Goal: Find specific page/section: Find specific page/section

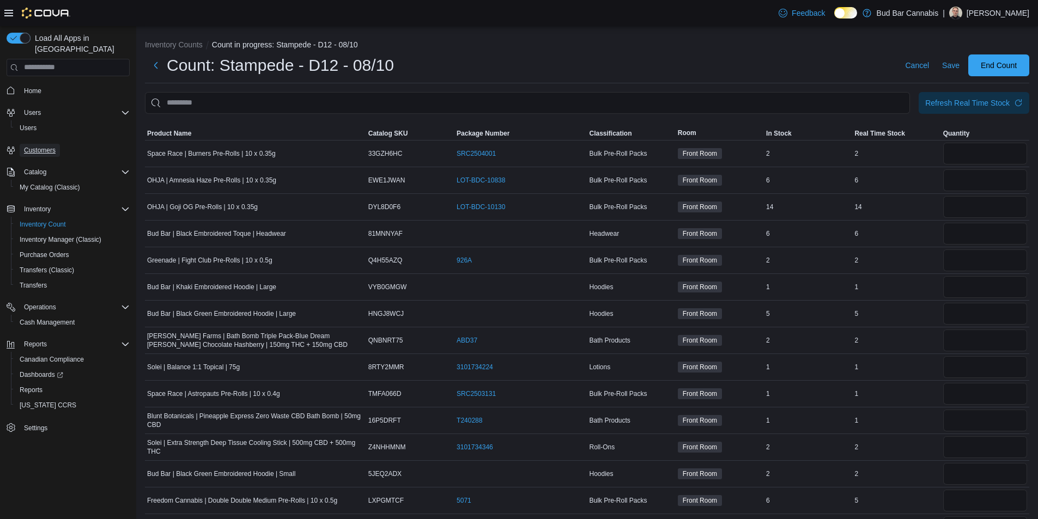
click at [44, 146] on span "Customers" at bounding box center [40, 150] width 32 height 9
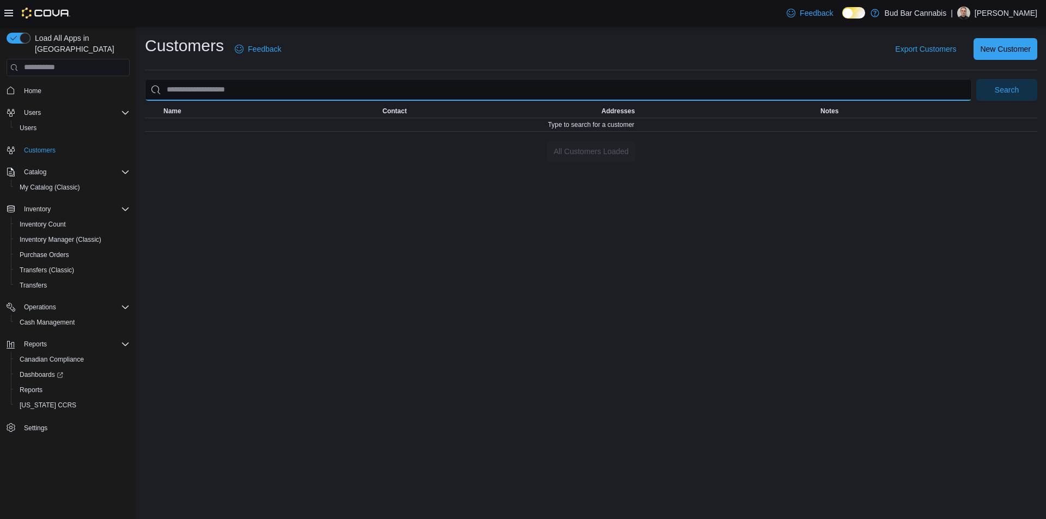
click at [606, 89] on input "search" at bounding box center [558, 90] width 827 height 22
click at [284, 93] on input "search" at bounding box center [558, 90] width 827 height 22
type input "***"
click at [976, 79] on button "Search" at bounding box center [1006, 90] width 61 height 22
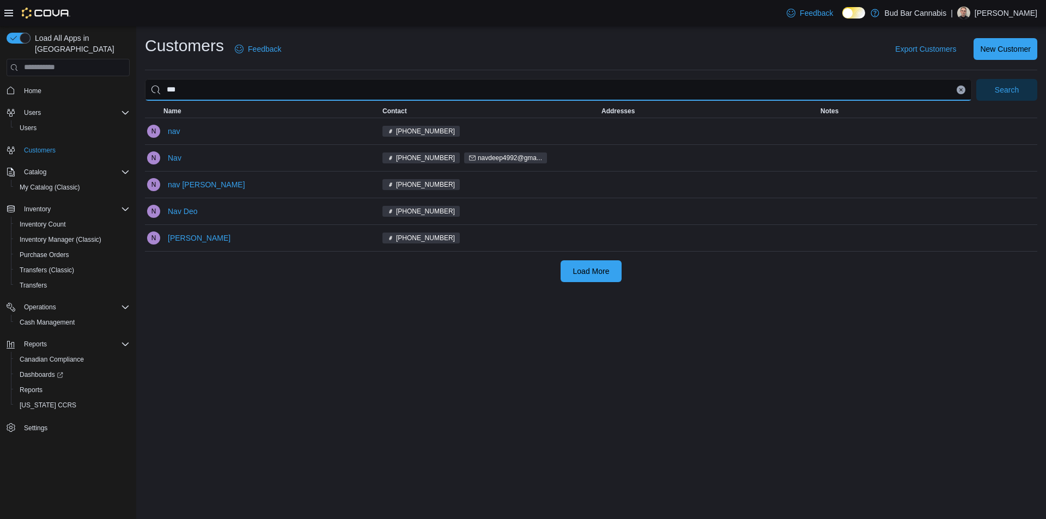
drag, startPoint x: 197, startPoint y: 87, endPoint x: 163, endPoint y: 88, distance: 34.3
click at [163, 88] on input "***" at bounding box center [558, 90] width 827 height 22
type input "*******"
click at [976, 79] on button "Search" at bounding box center [1006, 90] width 61 height 22
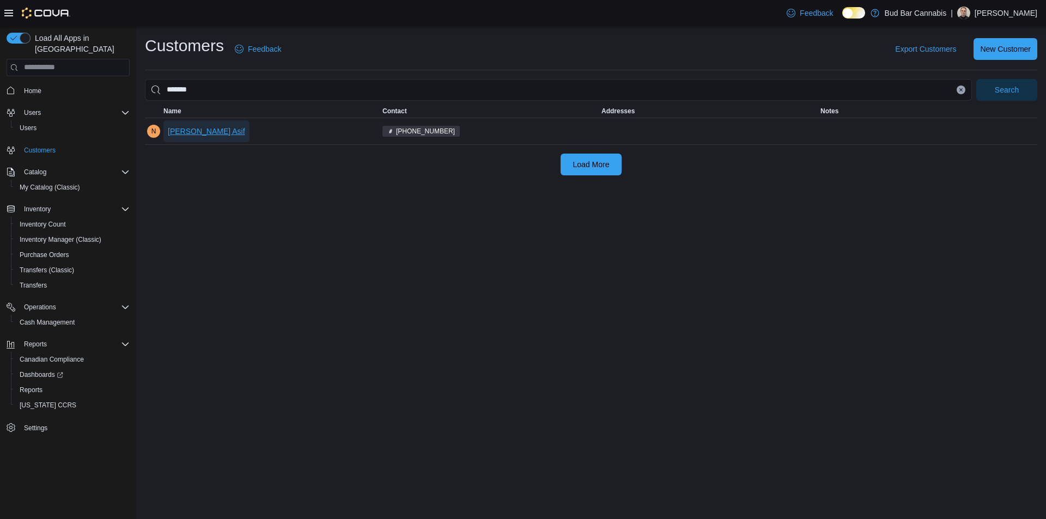
click at [206, 126] on span "[PERSON_NAME] Asif" at bounding box center [206, 131] width 77 height 11
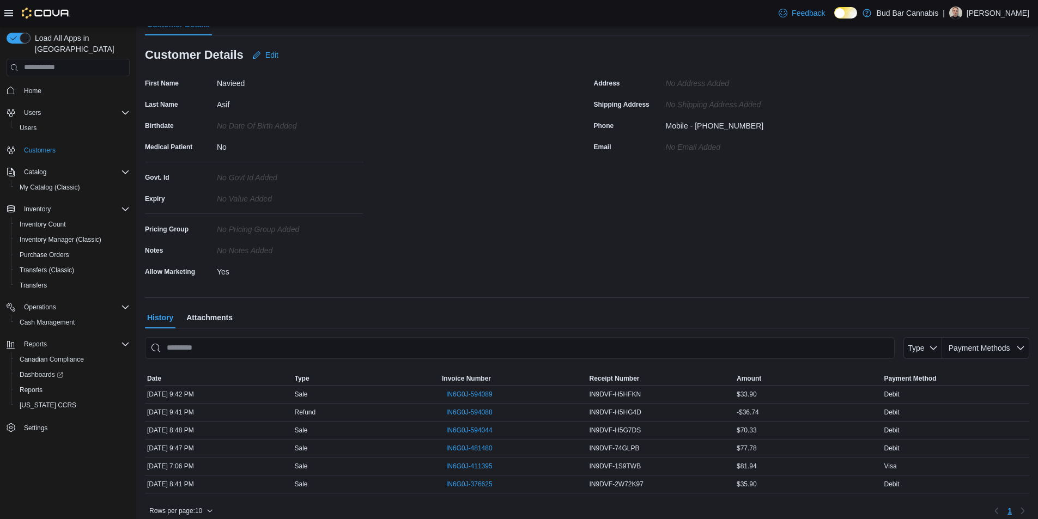
scroll to position [94, 0]
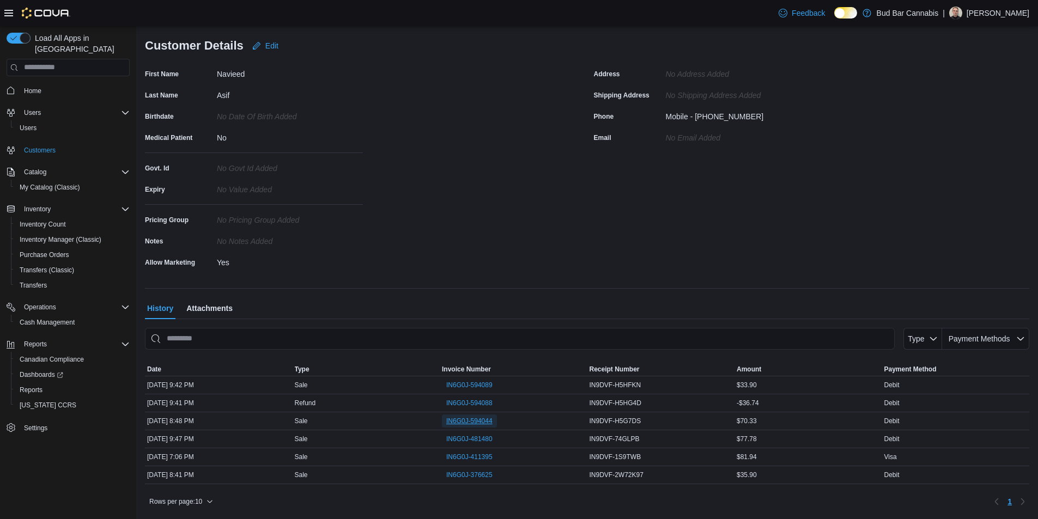
click at [478, 417] on span "IN6G0J-594044" at bounding box center [469, 421] width 46 height 9
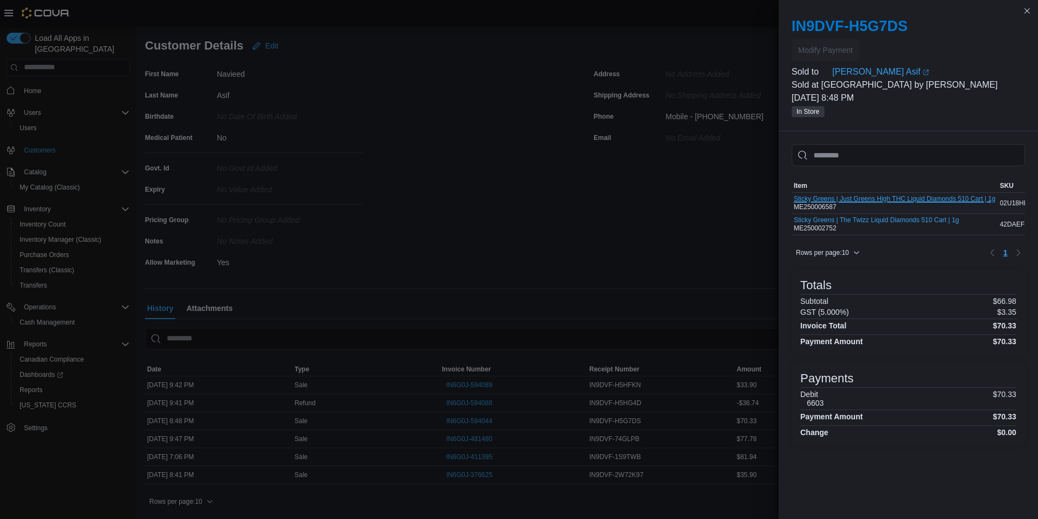
click at [905, 197] on button "Sticky Greens | Just Greens High THC Liquid Diamonds 510 Cart | 1g" at bounding box center [895, 199] width 202 height 8
click at [876, 198] on button "Sticky Greens | Just Greens High THC Liquid Diamonds 510 Cart | 1g" at bounding box center [895, 199] width 202 height 8
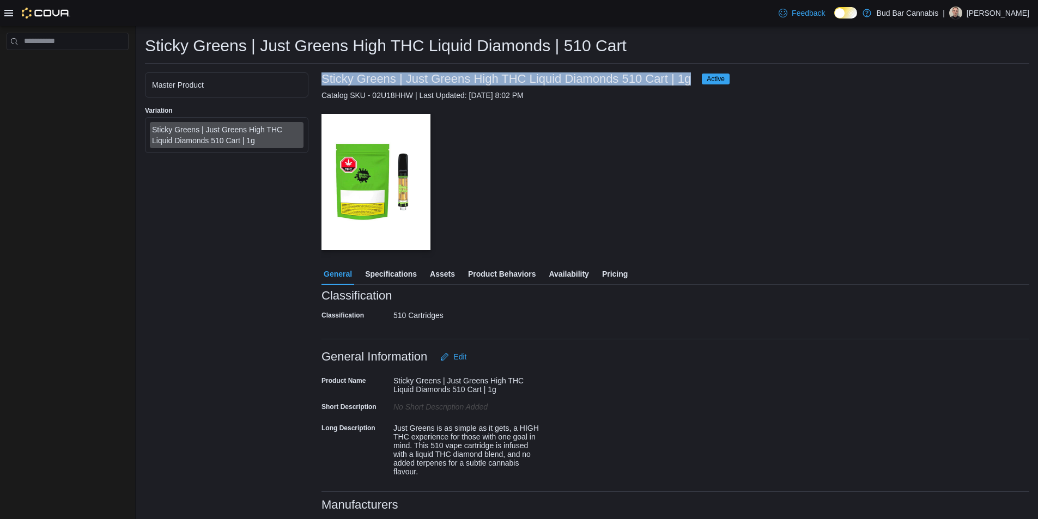
drag, startPoint x: 323, startPoint y: 77, endPoint x: 690, endPoint y: 81, distance: 367.2
click at [690, 81] on h3 "Sticky Greens | Just Greens High THC Liquid Diamonds 510 Cart | 1g" at bounding box center [505, 78] width 369 height 13
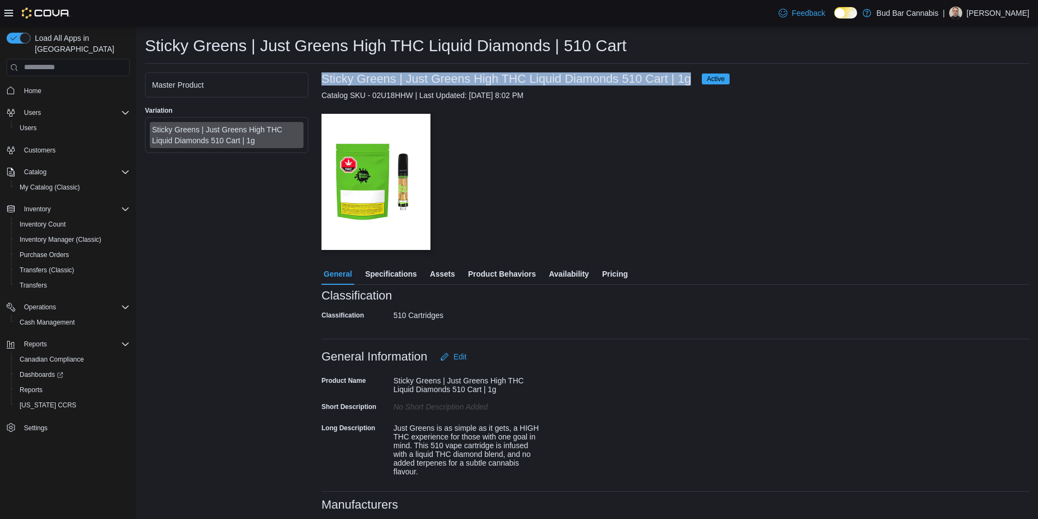
copy h3 "Sticky Greens | Just Greens High THC Liquid Diamonds 510 Cart | 1g"
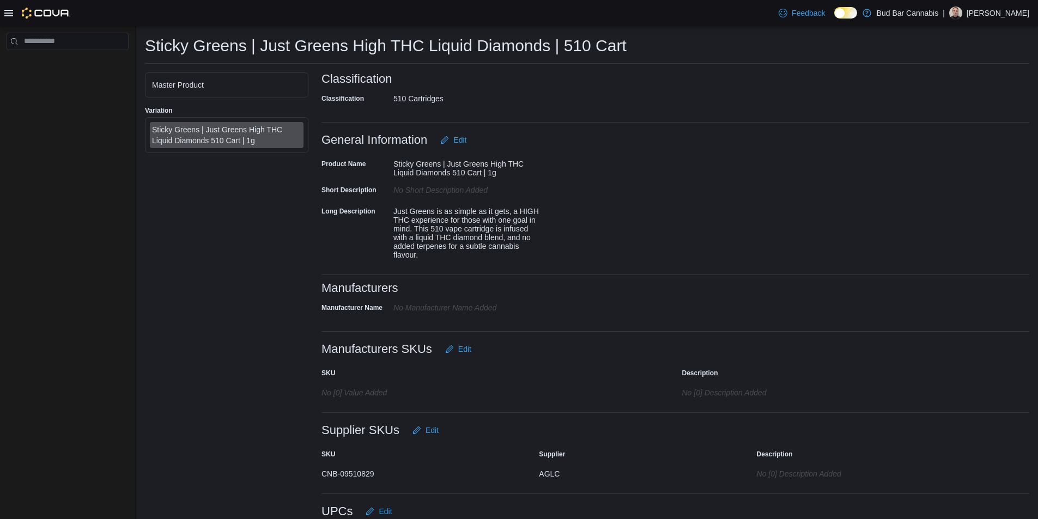
scroll to position [220, 0]
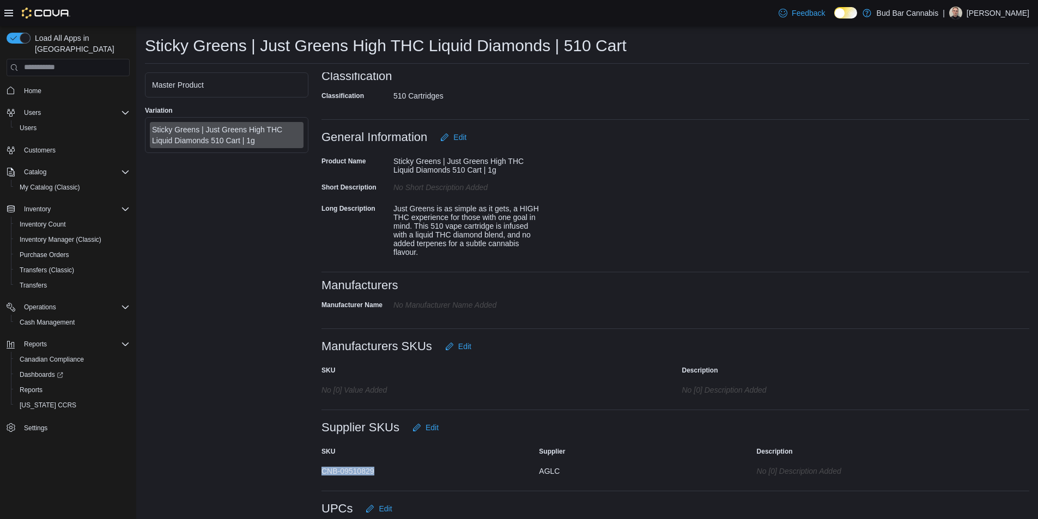
drag, startPoint x: 321, startPoint y: 473, endPoint x: 381, endPoint y: 469, distance: 60.1
click at [381, 469] on div "CNB-09510829" at bounding box center [423, 469] width 204 height 13
copy div "CNB-09510829"
